Goal: Transaction & Acquisition: Purchase product/service

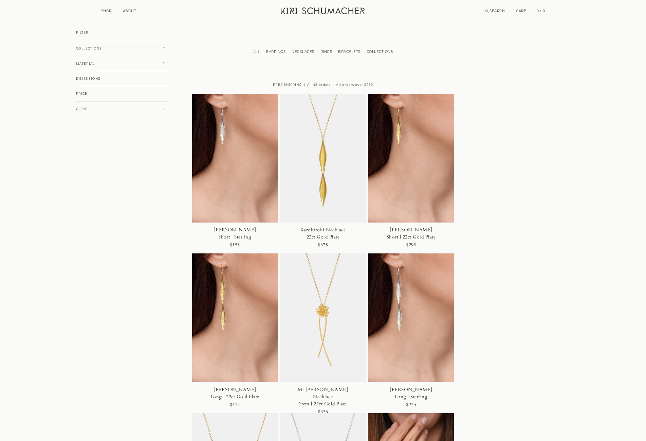
scroll to position [780, 0]
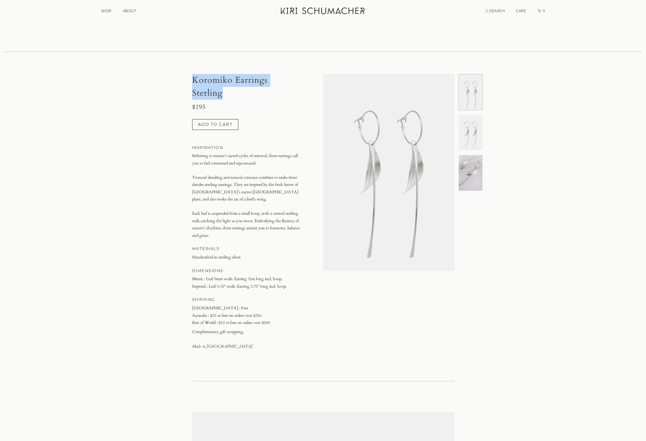
drag, startPoint x: 231, startPoint y: 81, endPoint x: 189, endPoint y: 66, distance: 44.0
click at [189, 74] on div "Koromiko Earrings Sterling $195 Add to cart INSPIRATION Referring to nature’s s…" at bounding box center [323, 220] width 276 height 292
copy h1 "Koromiko Earrings Sterling"
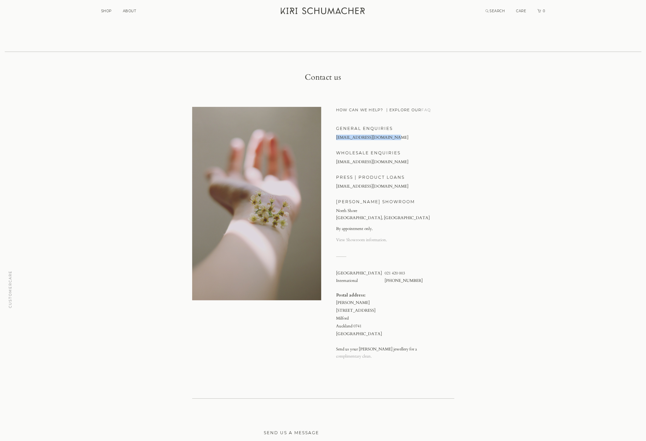
drag, startPoint x: 391, startPoint y: 123, endPoint x: 335, endPoint y: 119, distance: 56.4
click at [335, 119] on div "HOW CAN WE HELP? EXPLORE OUR FAQ EXPLORE OUR FAQ GENERAL ENQUIRIES info@kirisch…" at bounding box center [388, 237] width 131 height 261
copy link "info@kirischumacher.co.nz"
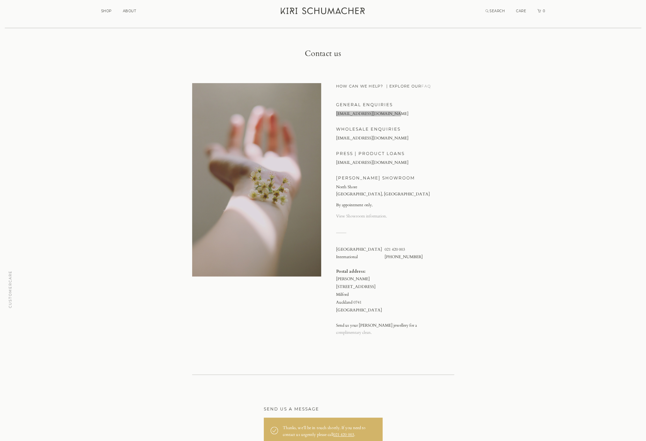
scroll to position [34, 0]
